Goal: Task Accomplishment & Management: Manage account settings

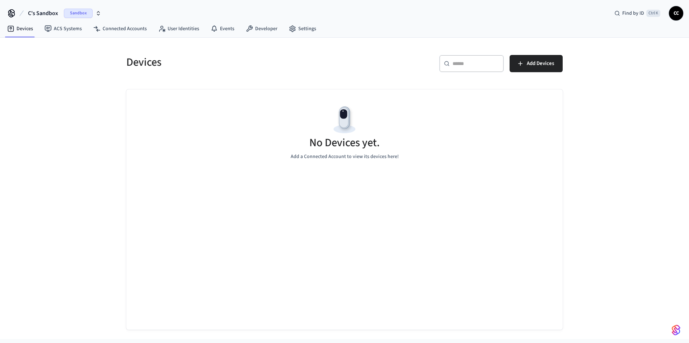
click at [81, 13] on span "Sandbox" at bounding box center [78, 13] width 29 height 9
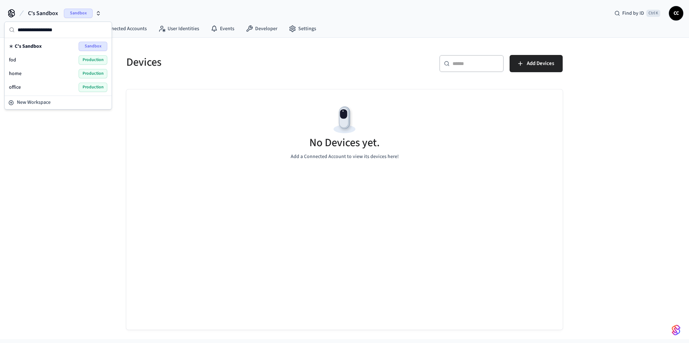
click at [21, 61] on div "fod Production" at bounding box center [58, 59] width 98 height 9
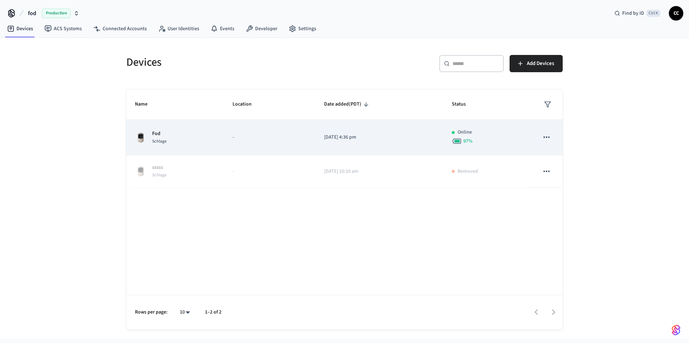
click at [385, 142] on td "[DATE] 4:36 pm" at bounding box center [379, 137] width 128 height 35
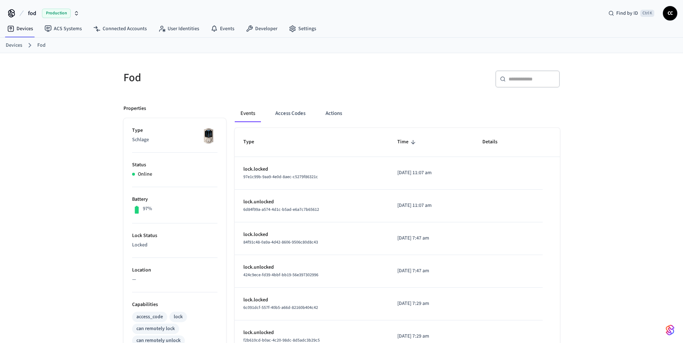
click at [71, 145] on div "Fod ​ ​ Properties Type Schlage Status Online Battery 97% Lock Status Locked Lo…" at bounding box center [341, 289] width 683 height 472
click at [335, 114] on button "Actions" at bounding box center [334, 113] width 28 height 17
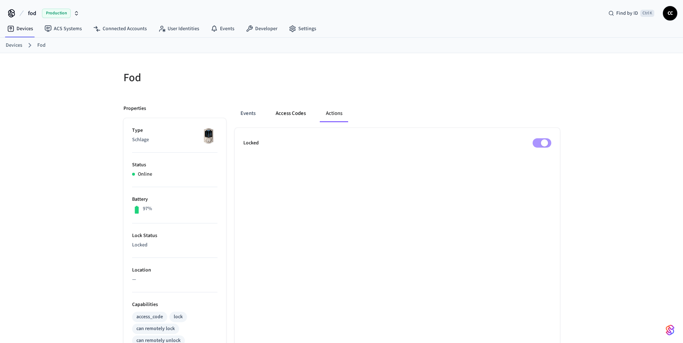
click at [300, 116] on button "Access Codes" at bounding box center [291, 113] width 42 height 17
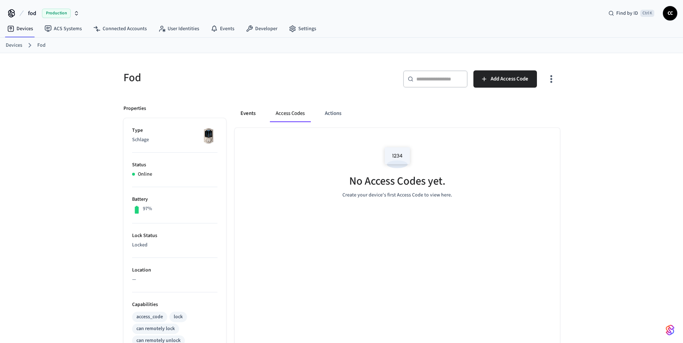
click at [247, 114] on button "Events" at bounding box center [248, 113] width 27 height 17
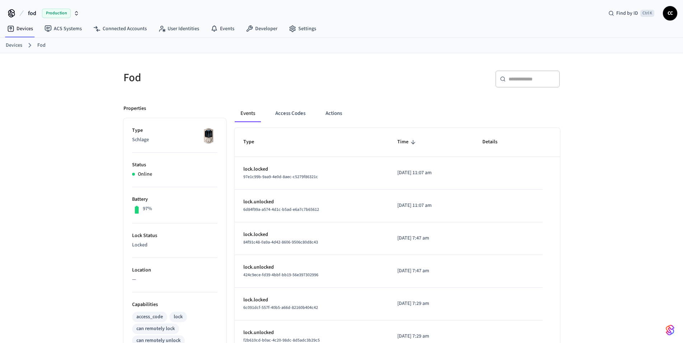
click at [55, 10] on span "Production" at bounding box center [56, 13] width 29 height 9
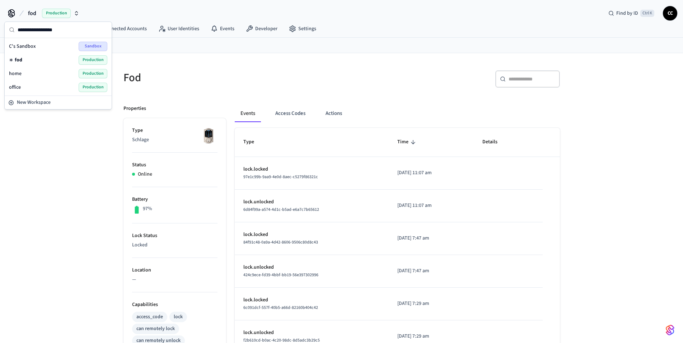
click at [27, 87] on div "office Production" at bounding box center [58, 87] width 98 height 9
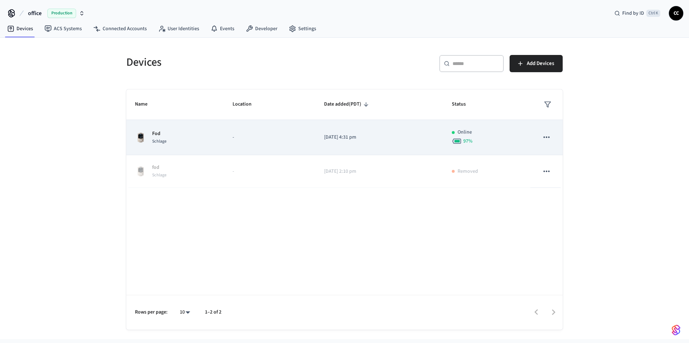
click at [270, 142] on td "-" at bounding box center [269, 137] width 91 height 35
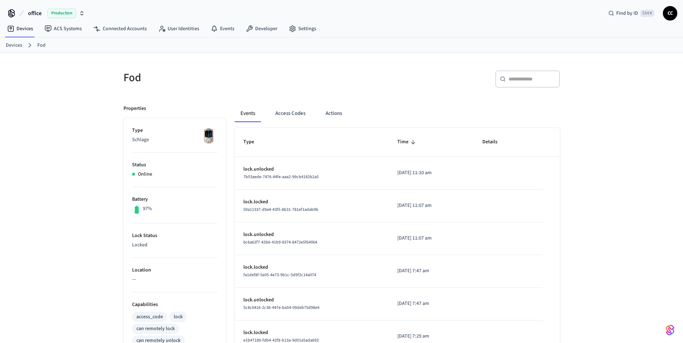
click at [61, 16] on span "Production" at bounding box center [61, 13] width 29 height 9
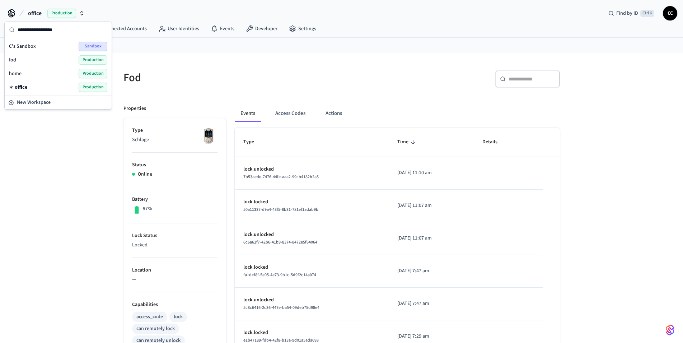
click at [95, 63] on span "Production" at bounding box center [93, 59] width 29 height 9
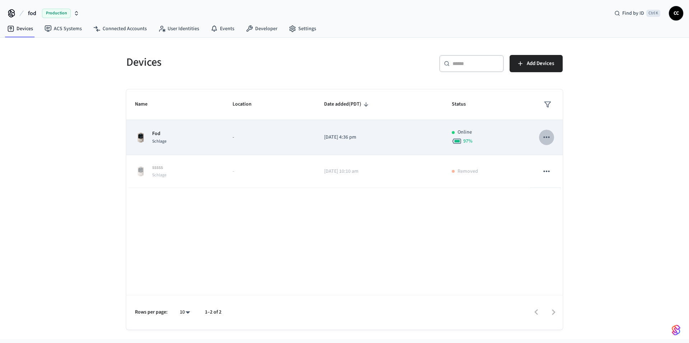
click at [551, 141] on icon "sticky table" at bounding box center [546, 136] width 9 height 9
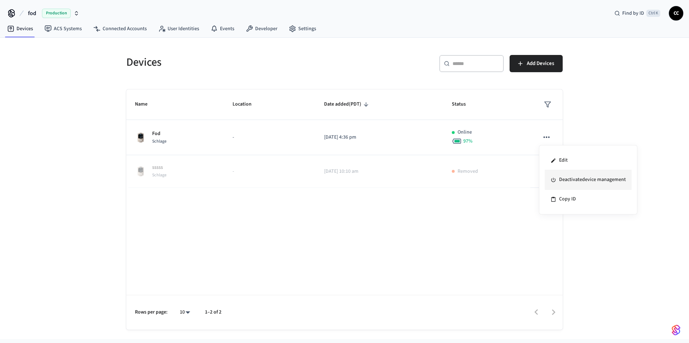
click at [570, 183] on li "Deactivate device management" at bounding box center [588, 179] width 87 height 19
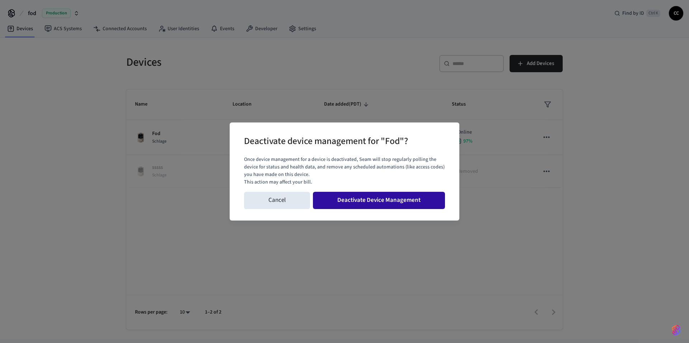
click at [396, 205] on button "Deactivate Device Management" at bounding box center [379, 200] width 132 height 17
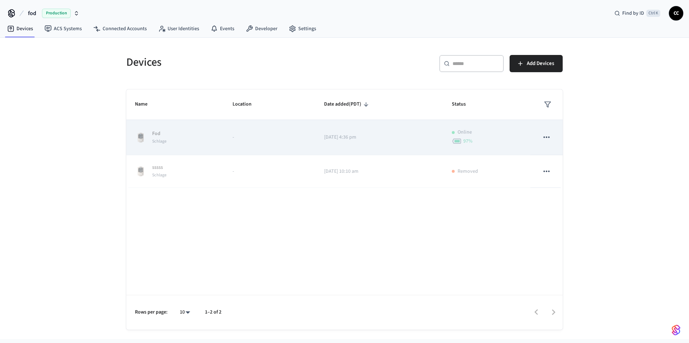
click at [554, 142] on td "sticky table" at bounding box center [546, 137] width 32 height 35
click at [551, 137] on button "sticky table" at bounding box center [546, 137] width 15 height 15
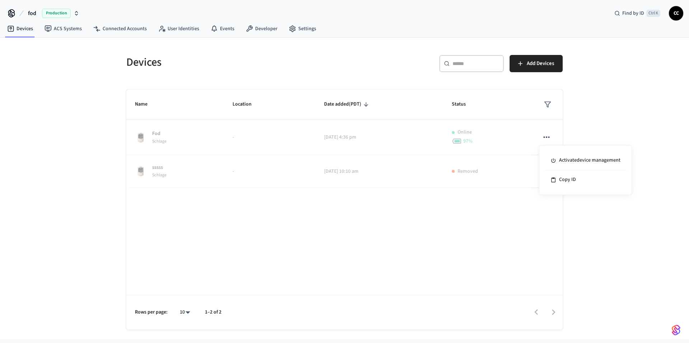
click at [77, 107] on div at bounding box center [344, 171] width 689 height 343
click at [55, 17] on span "Production" at bounding box center [56, 13] width 29 height 9
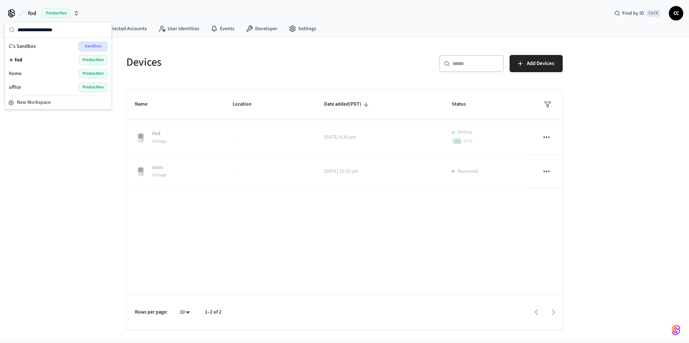
click at [87, 76] on span "Production" at bounding box center [93, 73] width 29 height 9
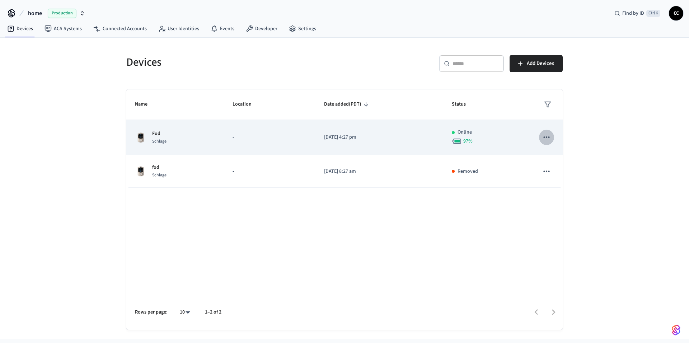
click at [545, 139] on icon "sticky table" at bounding box center [546, 136] width 9 height 9
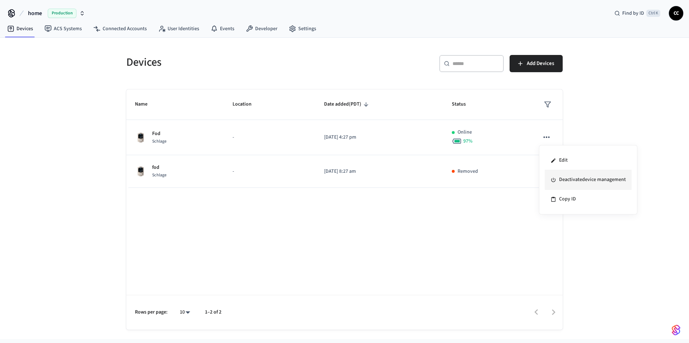
click at [563, 181] on li "Deactivate device management" at bounding box center [588, 179] width 87 height 19
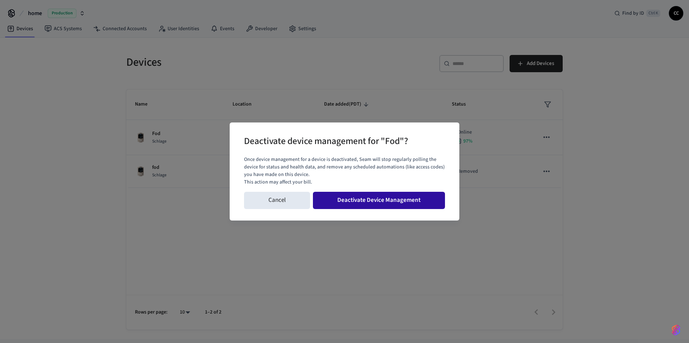
click at [408, 208] on button "Deactivate Device Management" at bounding box center [379, 200] width 132 height 17
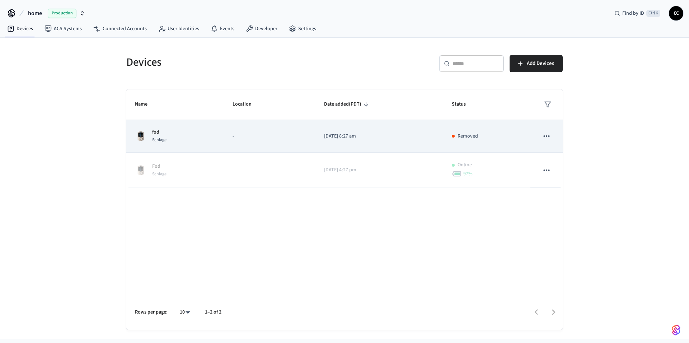
click at [547, 140] on icon "sticky table" at bounding box center [546, 135] width 9 height 9
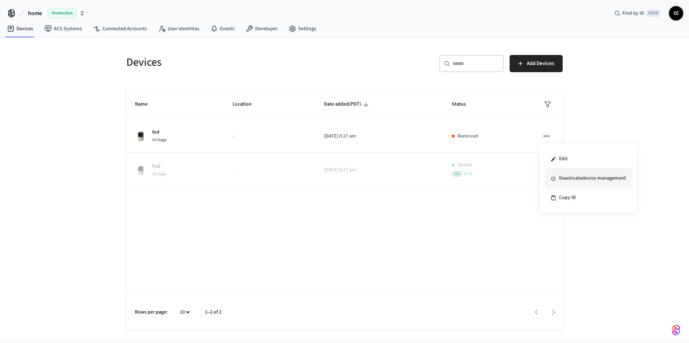
click at [571, 178] on li "Deactivate device management" at bounding box center [588, 178] width 87 height 19
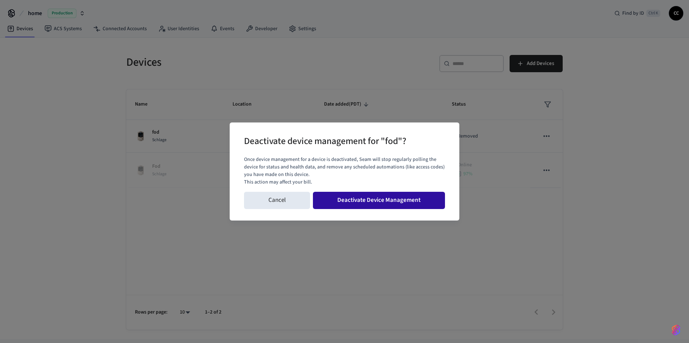
click at [408, 201] on button "Deactivate Device Management" at bounding box center [379, 200] width 132 height 17
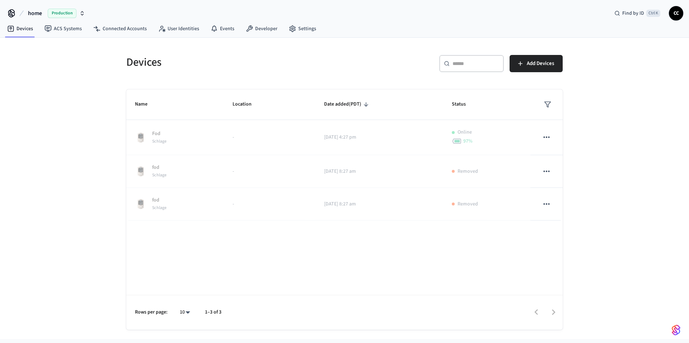
click at [59, 13] on span "Production" at bounding box center [62, 13] width 29 height 9
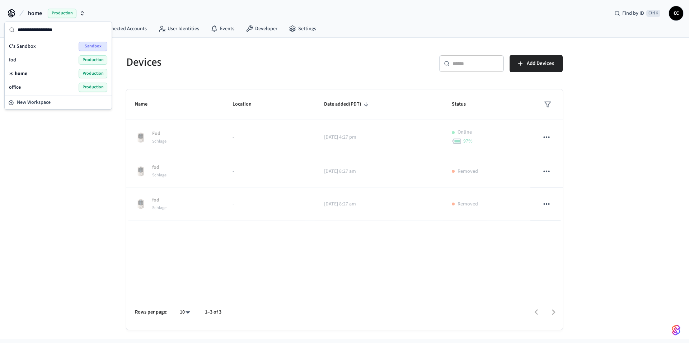
click at [96, 85] on span "Production" at bounding box center [93, 87] width 29 height 9
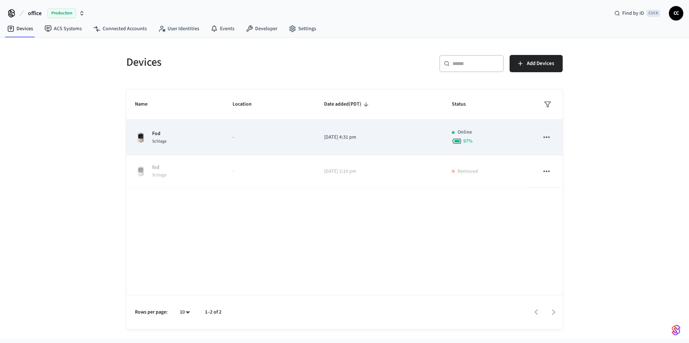
click at [242, 138] on p "-" at bounding box center [270, 137] width 74 height 8
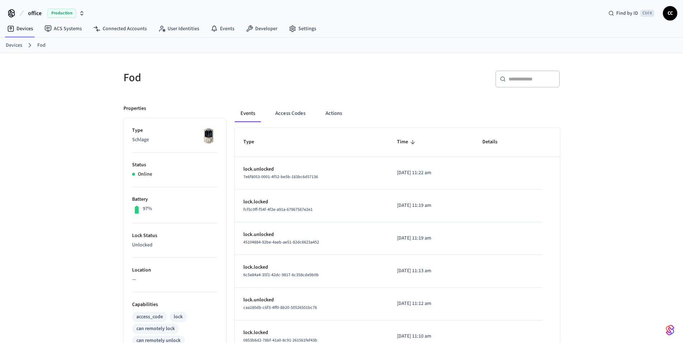
click at [71, 162] on div "Fod ​ ​ Properties Type Schlage Status Online Battery 97% Lock Status Unlocked …" at bounding box center [341, 292] width 683 height 479
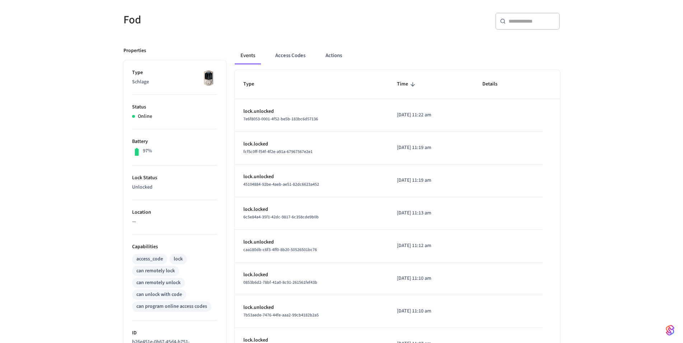
scroll to position [37, 0]
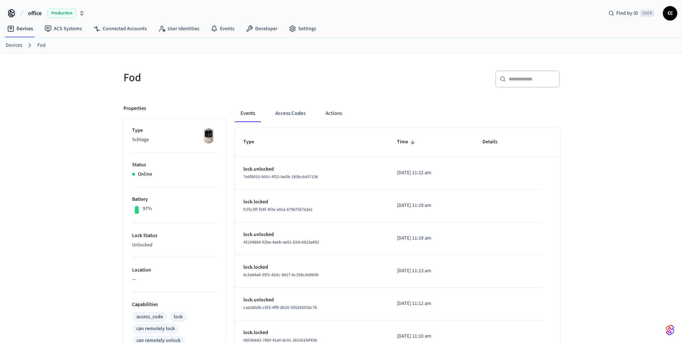
scroll to position [37, 0]
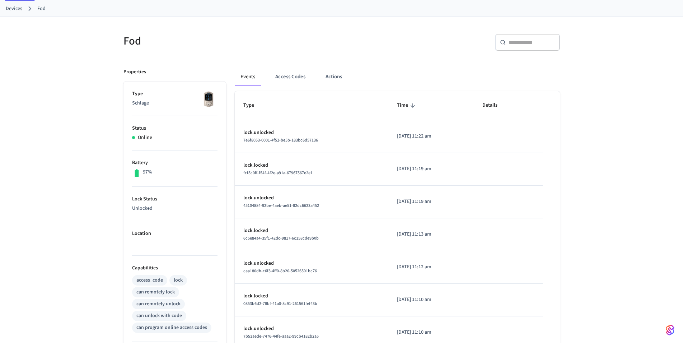
click at [35, 137] on div "Fod ​ ​ Properties Type Schlage Status Online Battery 97% Lock Status Unlocked …" at bounding box center [341, 256] width 683 height 479
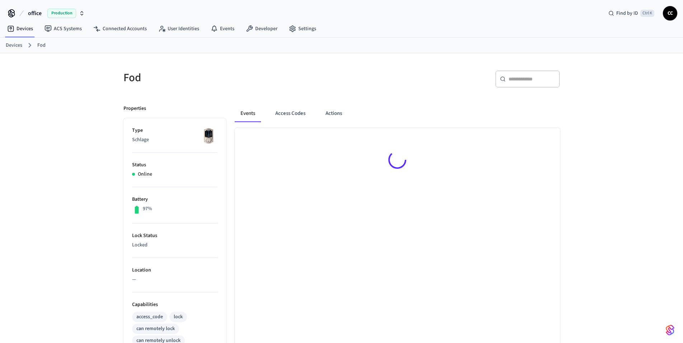
scroll to position [37, 0]
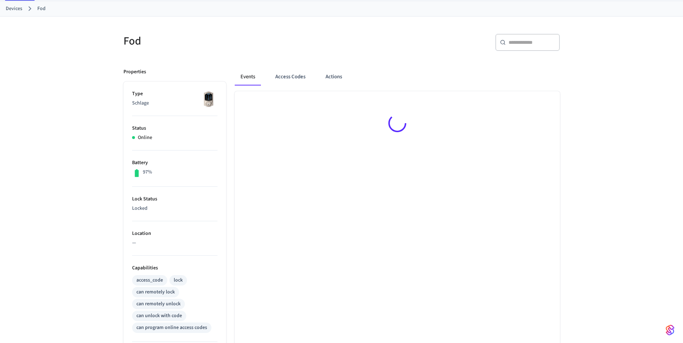
click at [53, 85] on div "Fod ​ ​ Properties Type Schlage Status Online Battery 97% Lock Status Locked Lo…" at bounding box center [341, 256] width 683 height 479
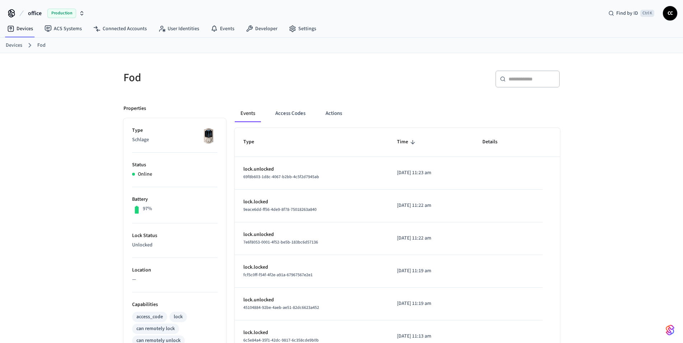
scroll to position [37, 0]
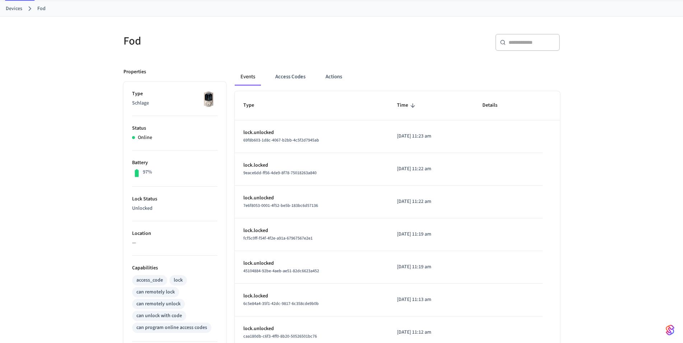
click at [51, 156] on div "Fod ​ ​ Properties Type Schlage Status Online Battery 97% Lock Status Unlocked …" at bounding box center [341, 256] width 683 height 479
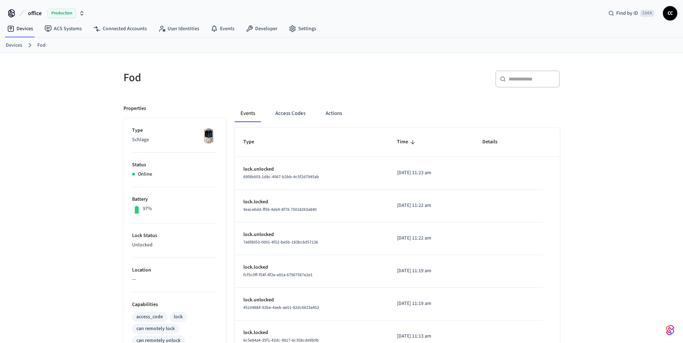
scroll to position [37, 0]
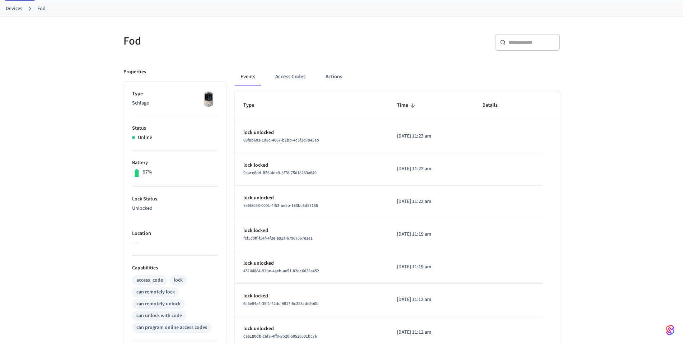
click at [60, 146] on div "Fod ​ ​ Properties Type Schlage Status Online Battery 97% Lock Status Unlocked …" at bounding box center [341, 256] width 683 height 479
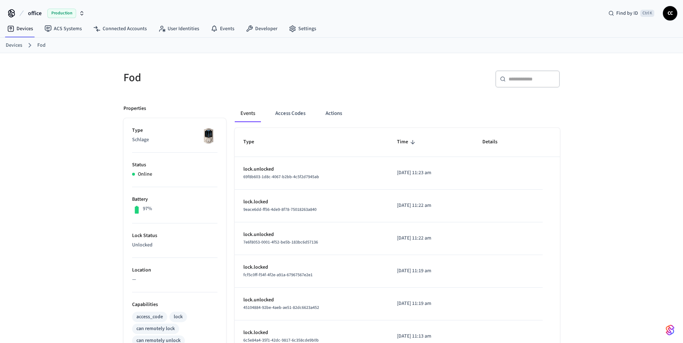
scroll to position [37, 0]
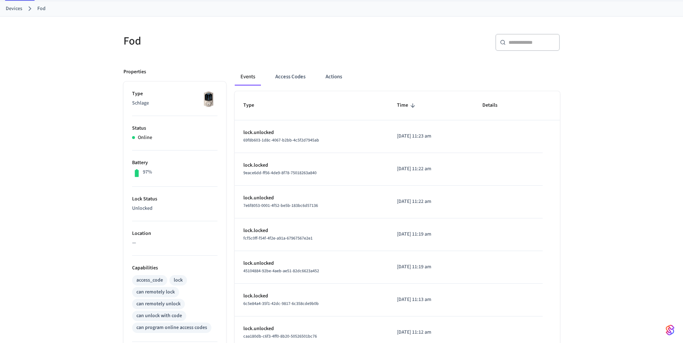
click at [55, 87] on div "Fod ​ ​ Properties Type Schlage Status Online Battery 97% Lock Status Unlocked …" at bounding box center [341, 256] width 683 height 479
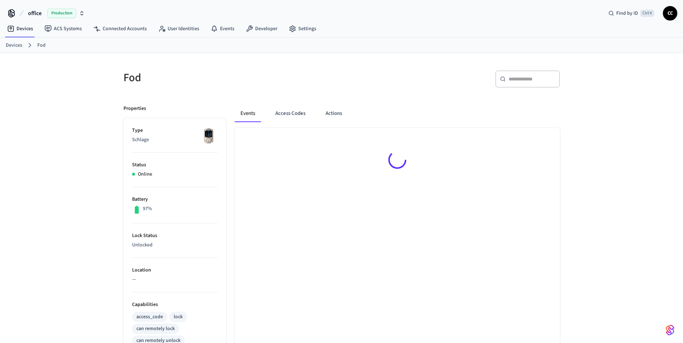
scroll to position [37, 0]
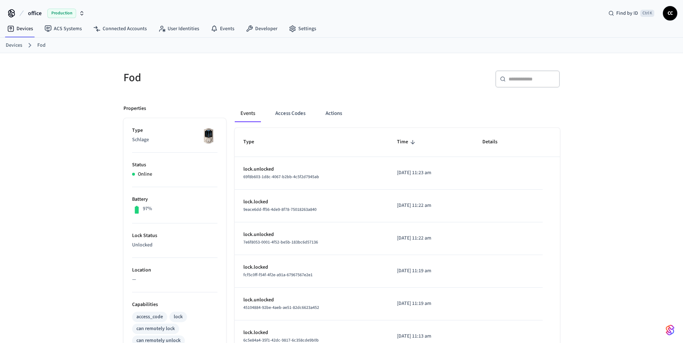
scroll to position [37, 0]
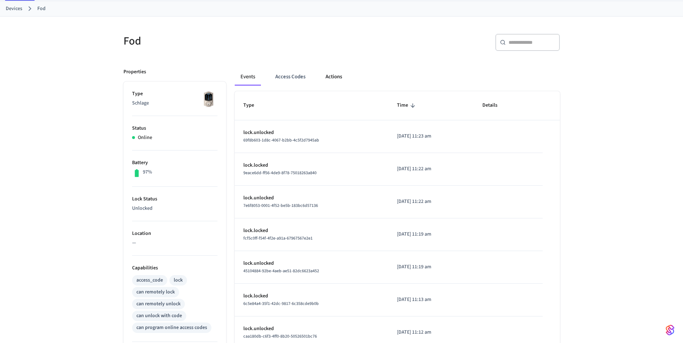
click at [337, 79] on button "Actions" at bounding box center [334, 76] width 28 height 17
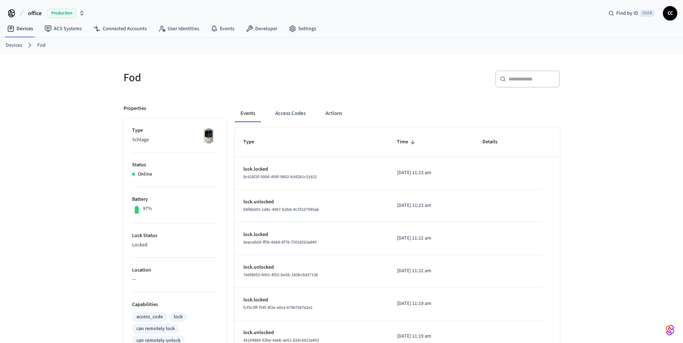
scroll to position [37, 0]
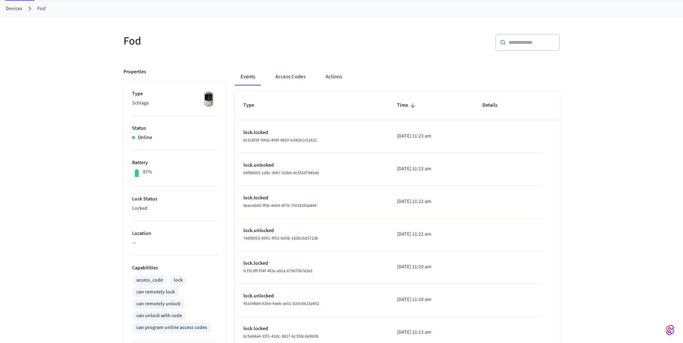
click at [50, 108] on div "Fod ​ ​ Properties Type Schlage Status Online Battery 97% Lock Status Locked Lo…" at bounding box center [341, 256] width 683 height 479
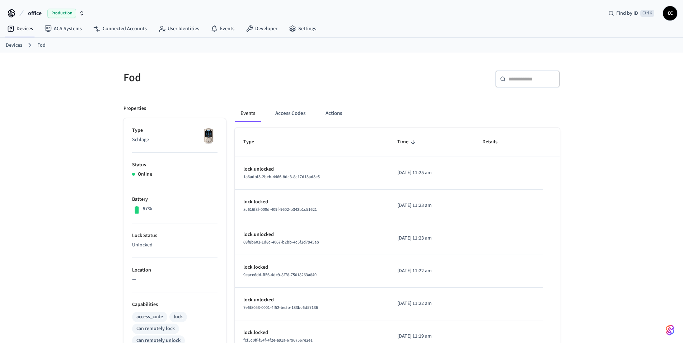
scroll to position [37, 0]
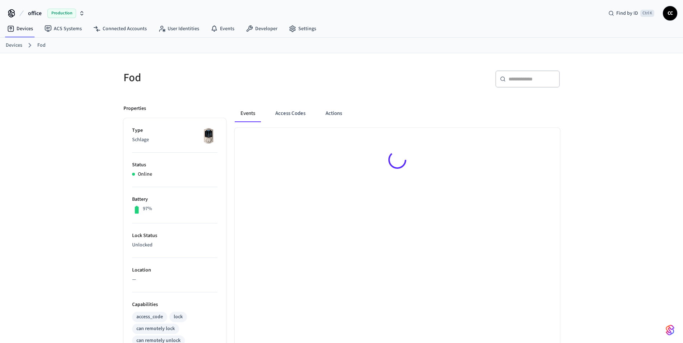
scroll to position [37, 0]
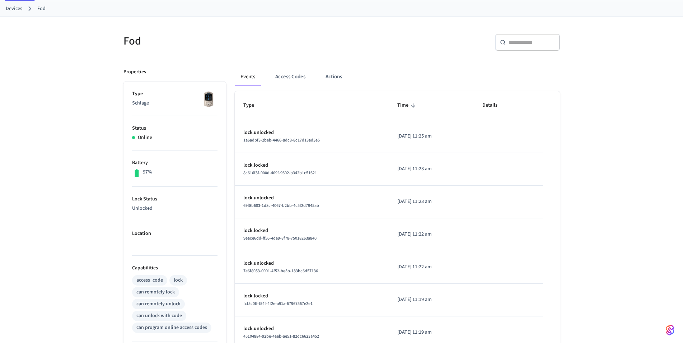
scroll to position [37, 0]
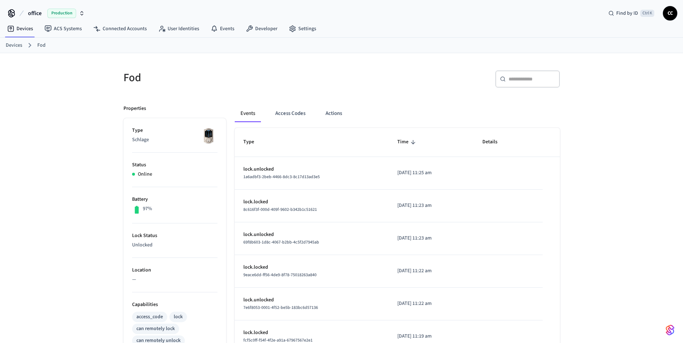
scroll to position [37, 0]
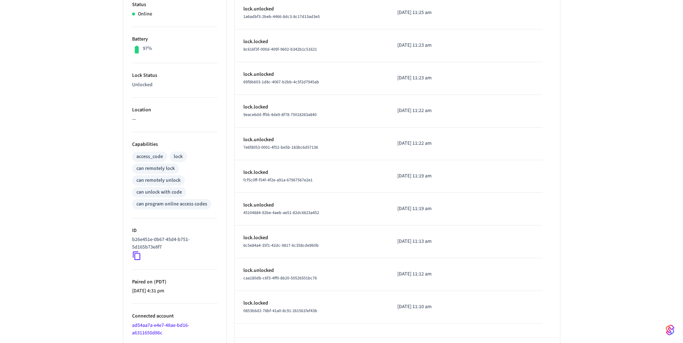
scroll to position [80, 0]
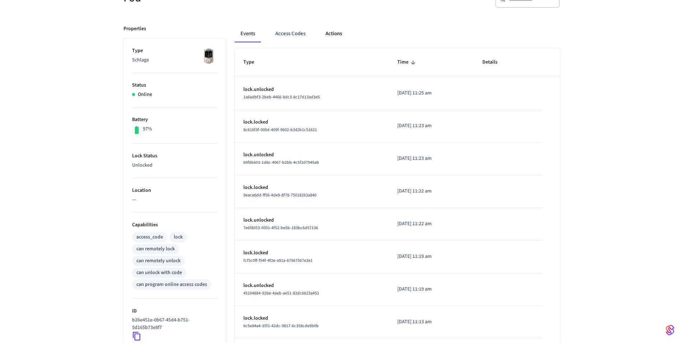
click at [341, 34] on button "Actions" at bounding box center [334, 33] width 28 height 17
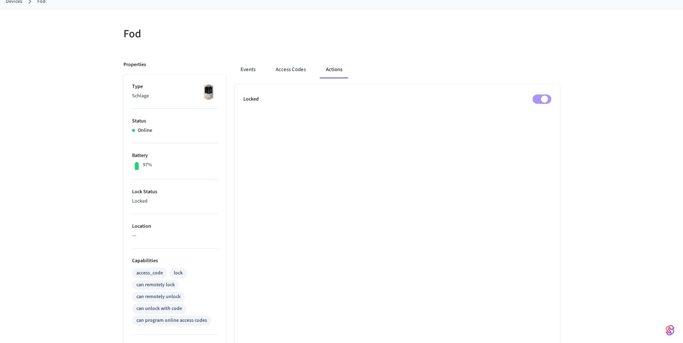
scroll to position [73, 0]
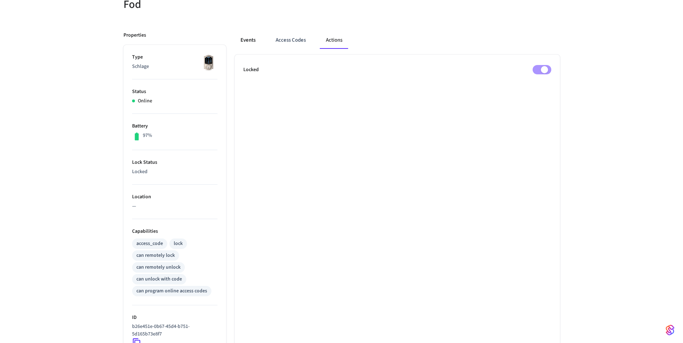
click at [250, 41] on button "Events" at bounding box center [248, 40] width 27 height 17
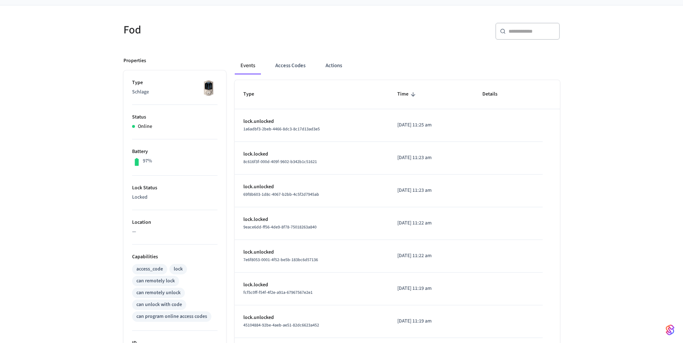
scroll to position [0, 0]
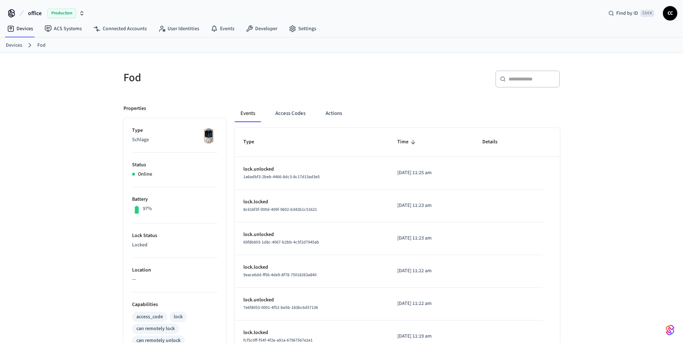
click at [58, 15] on span "Production" at bounding box center [61, 13] width 29 height 9
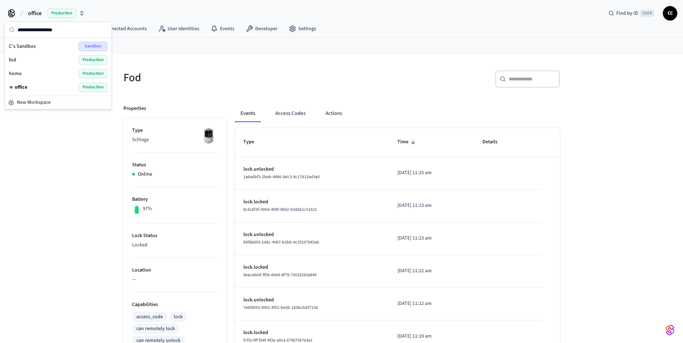
click at [97, 87] on span "Production" at bounding box center [93, 87] width 29 height 9
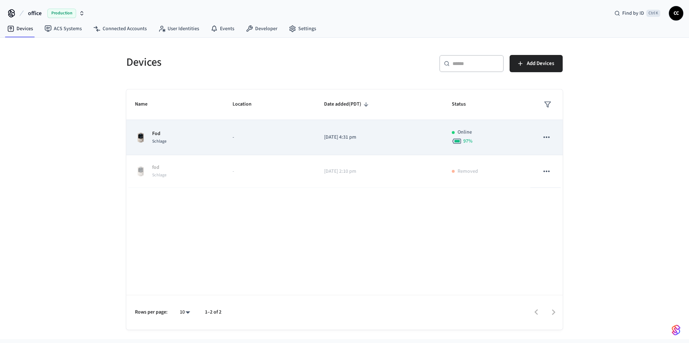
click at [544, 137] on icon "sticky table" at bounding box center [546, 136] width 6 height 1
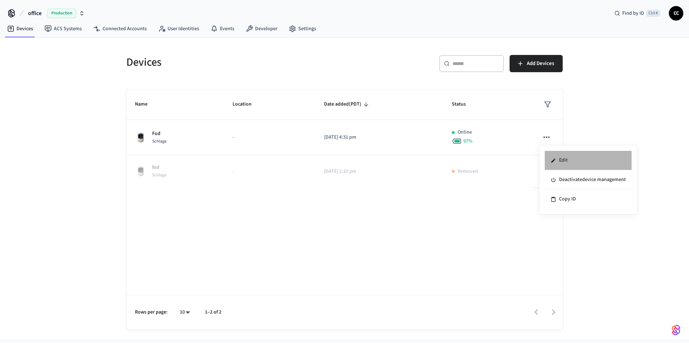
click at [568, 161] on li "Edit" at bounding box center [588, 160] width 87 height 19
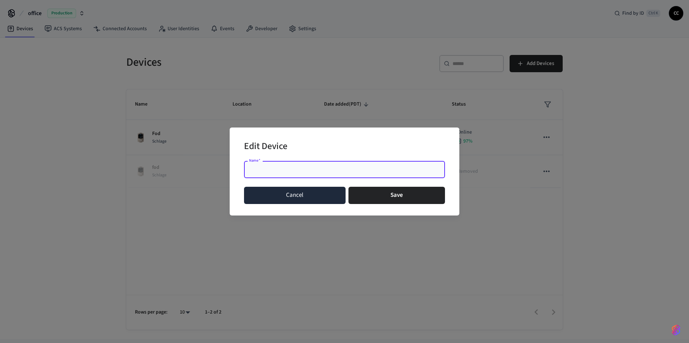
click at [311, 201] on button "Cancel" at bounding box center [295, 195] width 102 height 17
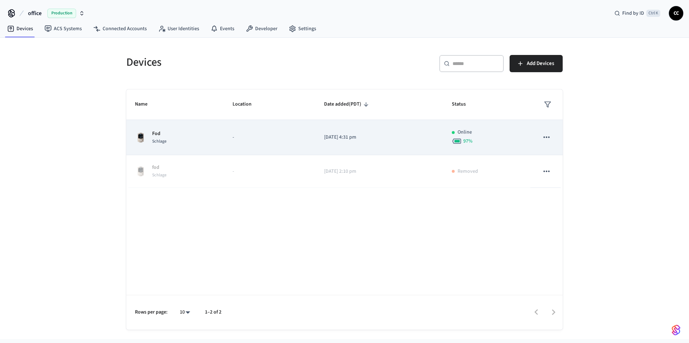
click at [255, 133] on td "-" at bounding box center [269, 137] width 91 height 35
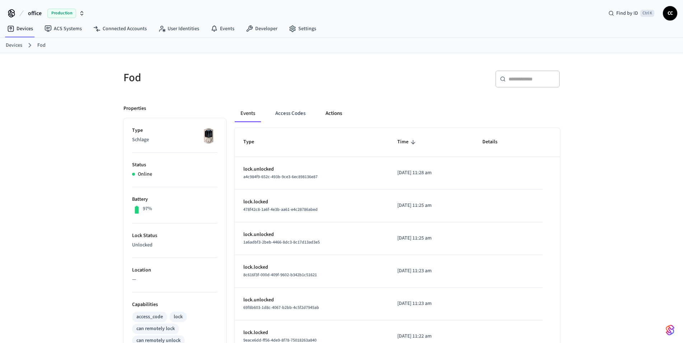
click at [337, 116] on button "Actions" at bounding box center [334, 113] width 28 height 17
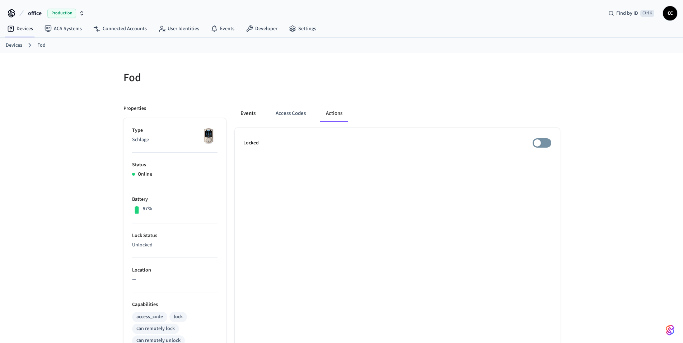
click at [248, 113] on button "Events" at bounding box center [248, 113] width 27 height 17
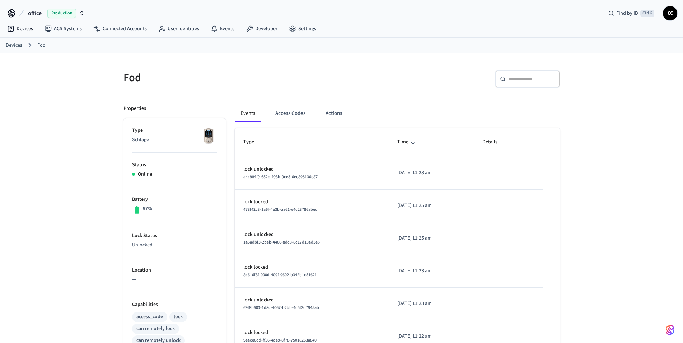
click at [64, 14] on span "Production" at bounding box center [61, 13] width 29 height 9
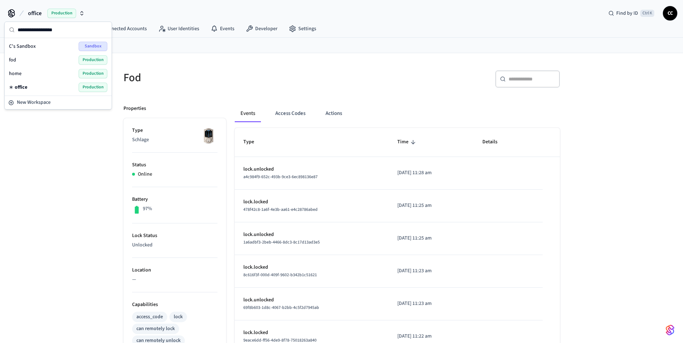
click at [88, 86] on span "Production" at bounding box center [93, 87] width 29 height 9
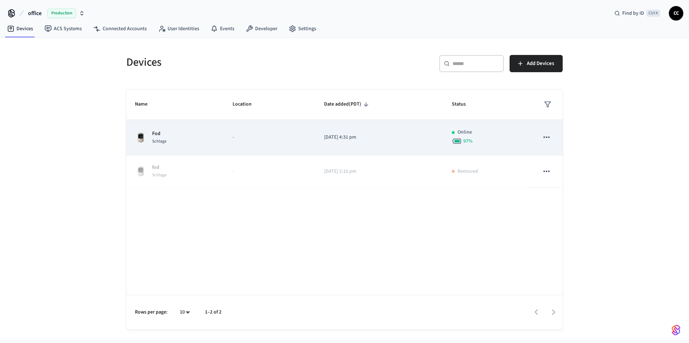
click at [448, 141] on td "Online 97 %" at bounding box center [486, 137] width 87 height 35
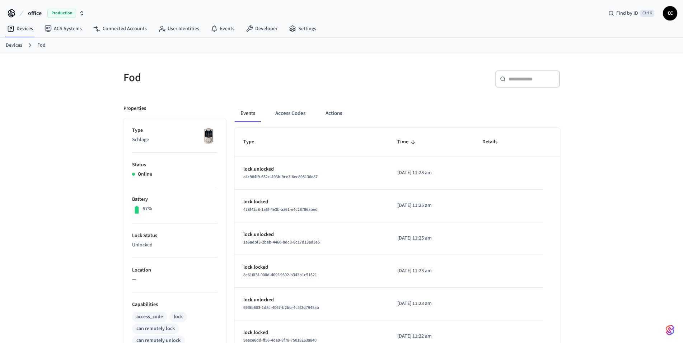
click at [52, 11] on span "Production" at bounding box center [61, 13] width 29 height 9
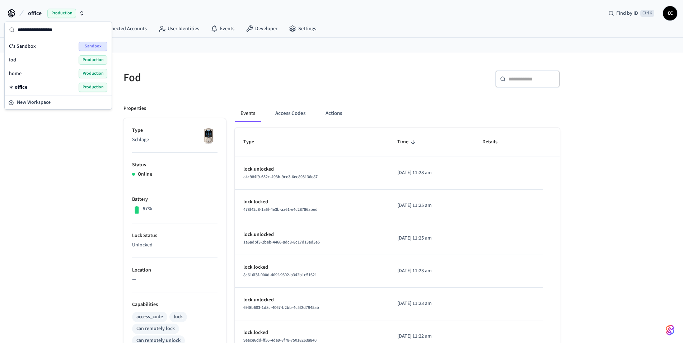
click at [33, 69] on div "home Production" at bounding box center [58, 74] width 104 height 14
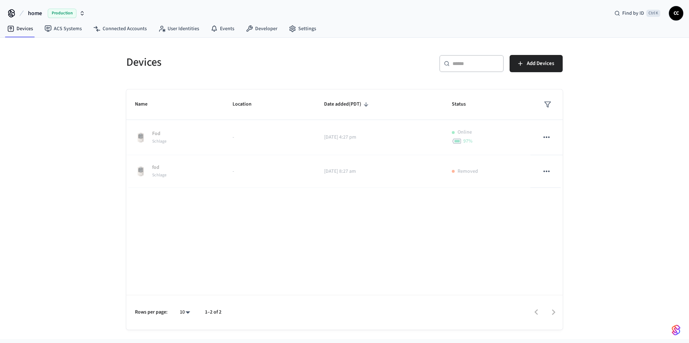
click at [61, 13] on span "Production" at bounding box center [62, 13] width 29 height 9
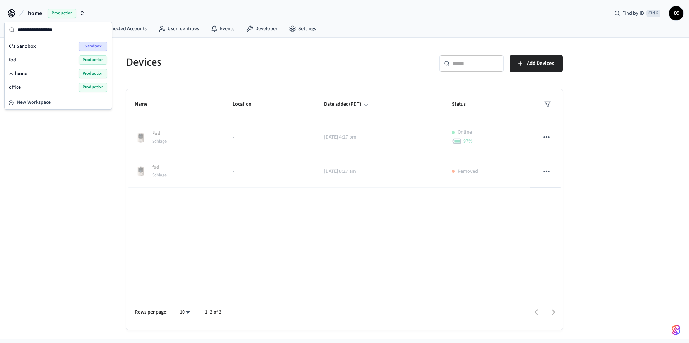
click at [17, 59] on div "fod Production" at bounding box center [58, 59] width 98 height 9
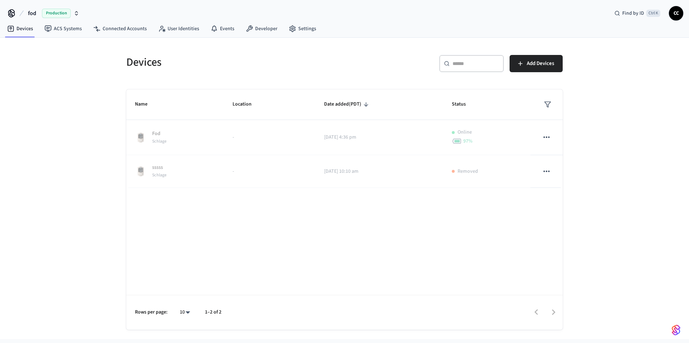
click at [52, 15] on span "Production" at bounding box center [56, 13] width 29 height 9
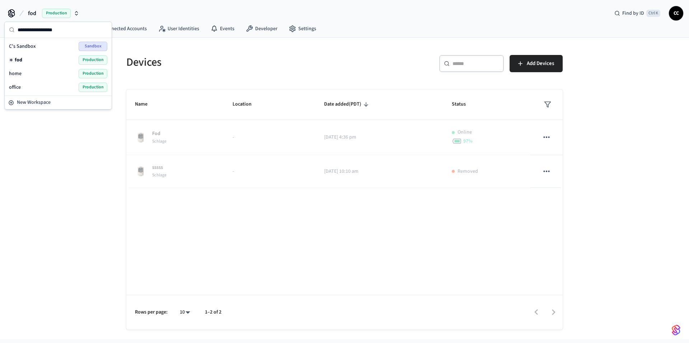
click at [91, 50] on span "Sandbox" at bounding box center [93, 46] width 29 height 9
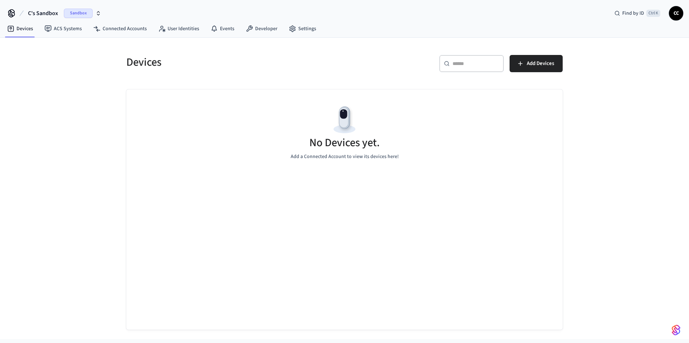
click at [76, 14] on span "Sandbox" at bounding box center [78, 13] width 29 height 9
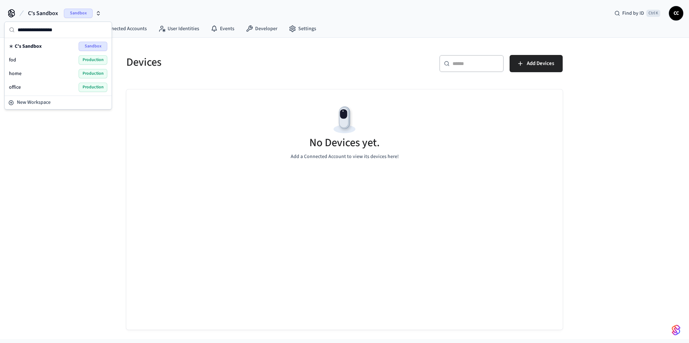
click at [89, 88] on span "Production" at bounding box center [93, 87] width 29 height 9
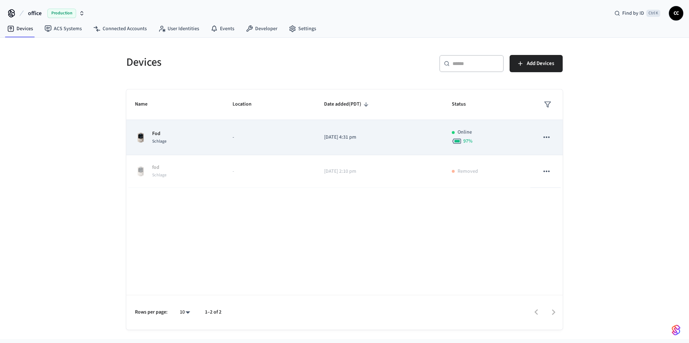
click at [487, 140] on div "97 %" at bounding box center [487, 141] width 70 height 10
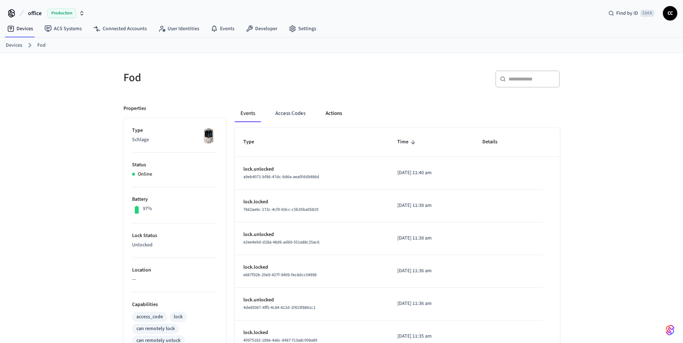
click at [330, 115] on button "Actions" at bounding box center [334, 113] width 28 height 17
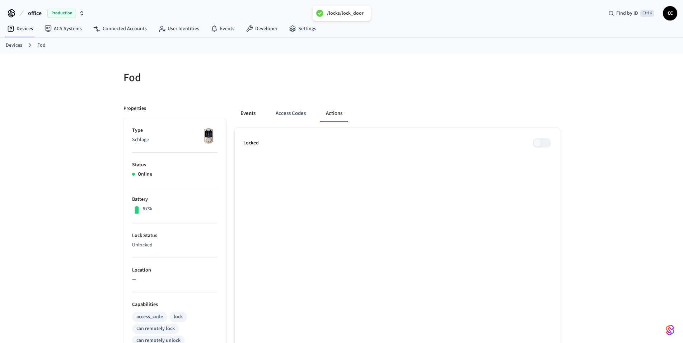
click at [250, 115] on button "Events" at bounding box center [248, 113] width 27 height 17
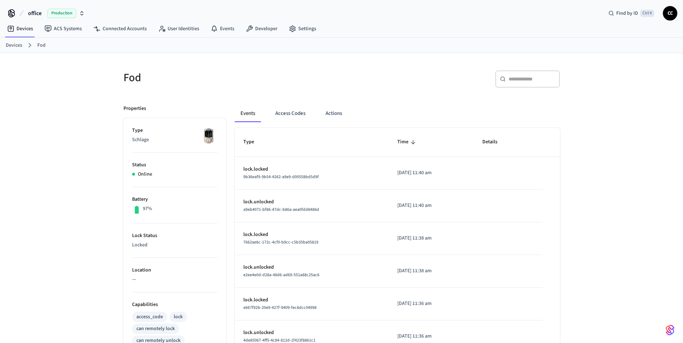
click at [27, 145] on div "Fod ​ ​ Properties Type Schlage Status Online Battery 97% Lock Status Locked Lo…" at bounding box center [341, 292] width 683 height 479
click at [60, 166] on div "Fod ​ ​ Properties Type Schlage Status Online Battery 97% Lock Status Locked Lo…" at bounding box center [341, 292] width 683 height 479
click at [332, 114] on button "Actions" at bounding box center [334, 113] width 28 height 17
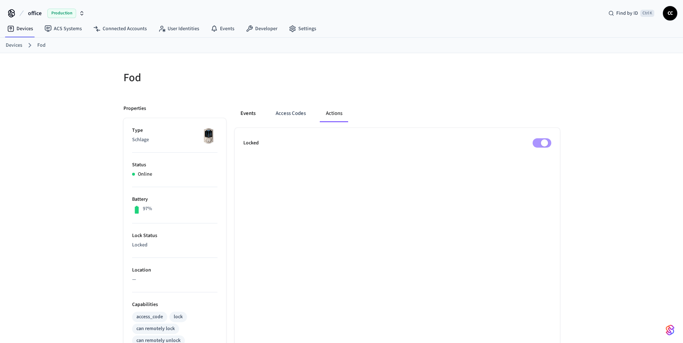
click at [248, 117] on button "Events" at bounding box center [248, 113] width 27 height 17
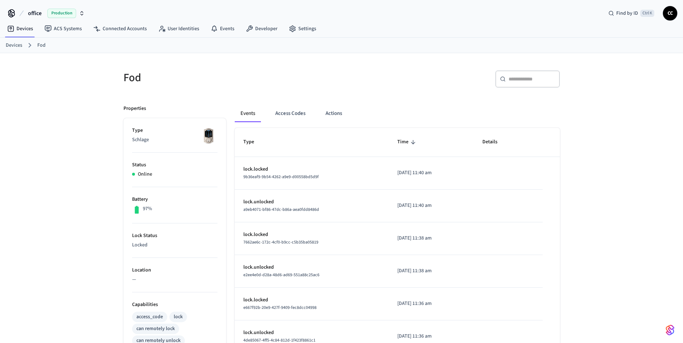
click at [317, 71] on h5 "Fod" at bounding box center [230, 77] width 214 height 15
click at [331, 115] on button "Actions" at bounding box center [334, 113] width 28 height 17
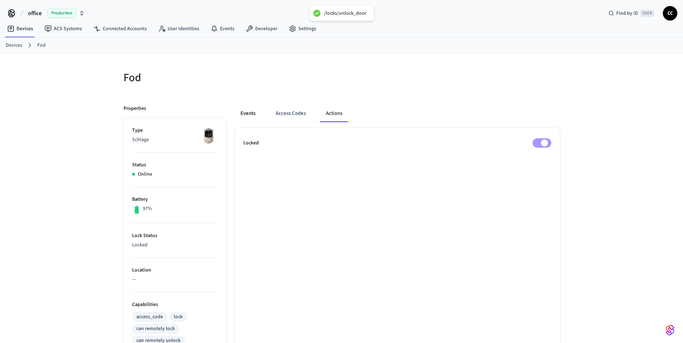
click at [247, 114] on button "Events" at bounding box center [248, 113] width 27 height 17
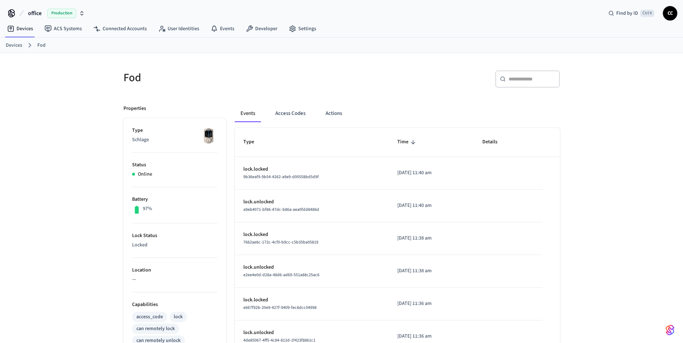
click at [386, 86] on div "​ ​" at bounding box center [453, 81] width 214 height 23
click at [67, 14] on span "Production" at bounding box center [61, 13] width 29 height 9
click at [67, 101] on div "Fod ​ ​ Properties Type Schlage Status Online Battery 97% Lock Status Locked Lo…" at bounding box center [341, 292] width 683 height 479
click at [168, 72] on h5 "Fod" at bounding box center [230, 77] width 214 height 15
